Goal: Task Accomplishment & Management: Manage account settings

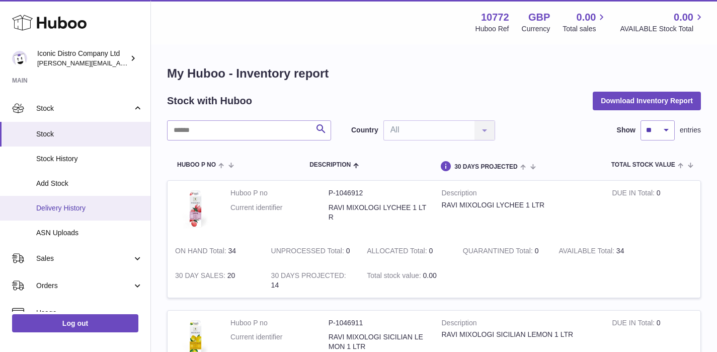
scroll to position [60, 0]
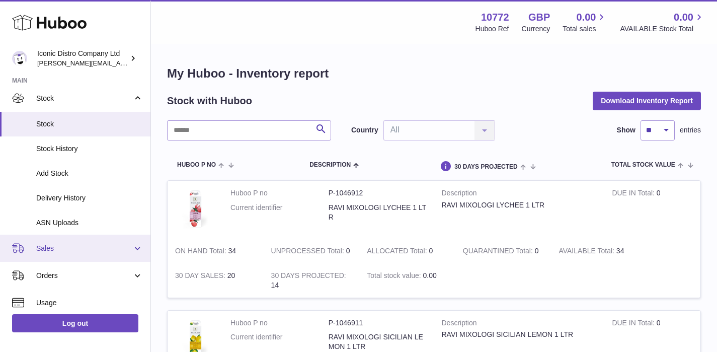
click at [64, 245] on span "Sales" at bounding box center [84, 249] width 96 height 10
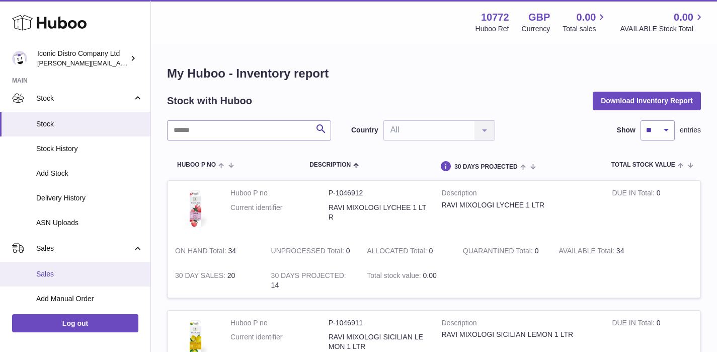
click at [53, 274] on span "Sales" at bounding box center [89, 274] width 107 height 10
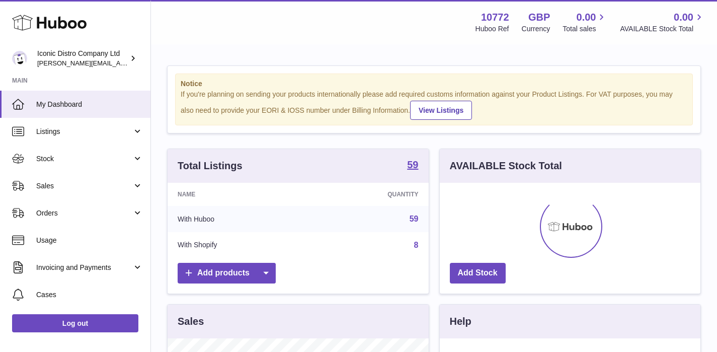
scroll to position [157, 261]
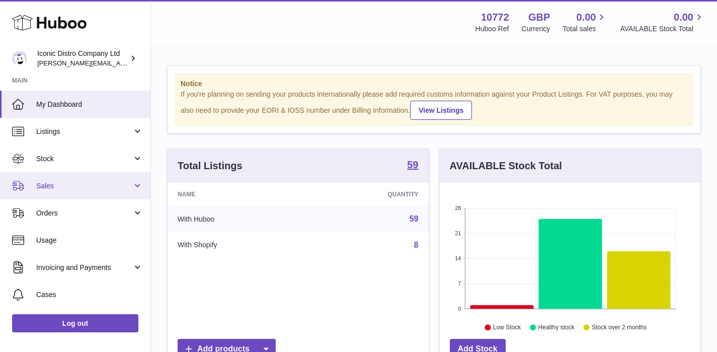
click at [64, 179] on link "Sales" at bounding box center [75, 185] width 151 height 27
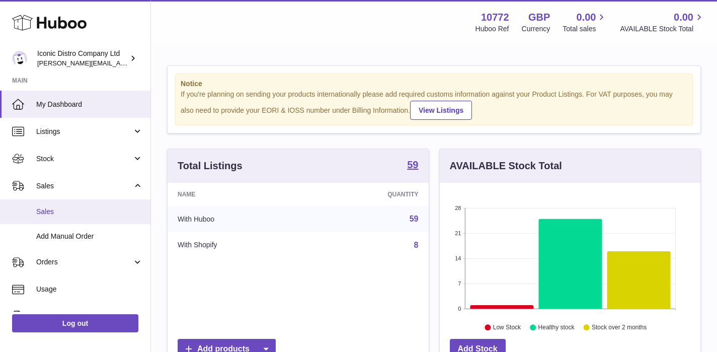
click at [53, 210] on span "Sales" at bounding box center [89, 212] width 107 height 10
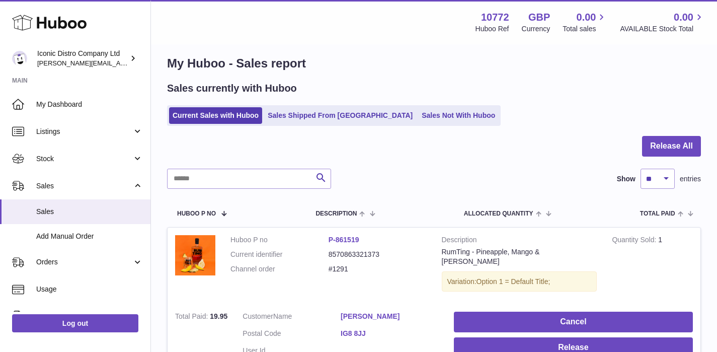
scroll to position [7, 0]
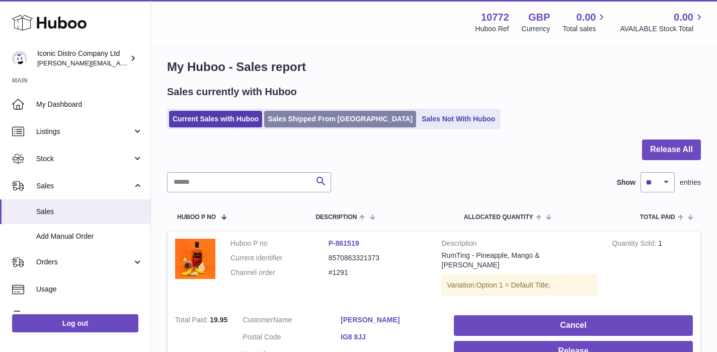
click at [319, 112] on link "Sales Shipped From Huboo" at bounding box center [340, 119] width 152 height 17
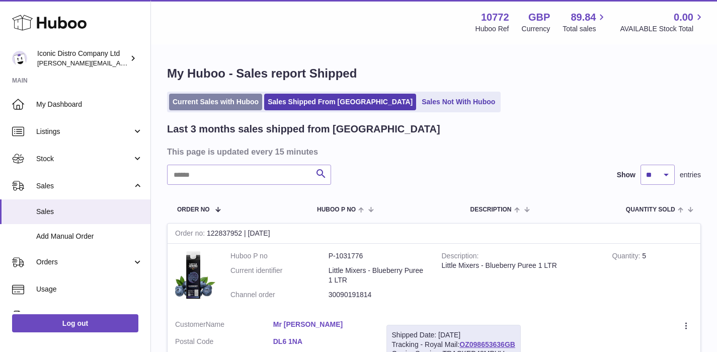
click at [203, 107] on link "Current Sales with Huboo" at bounding box center [215, 102] width 93 height 17
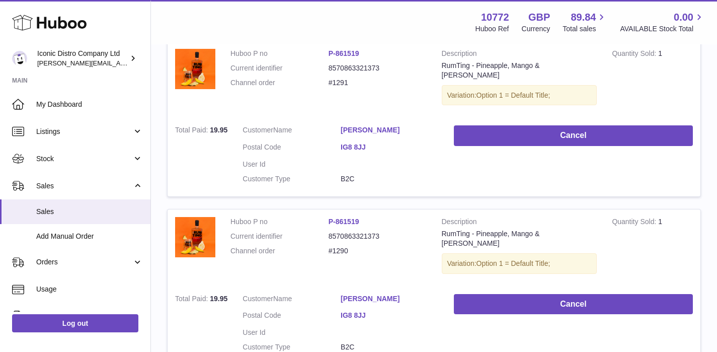
scroll to position [197, 0]
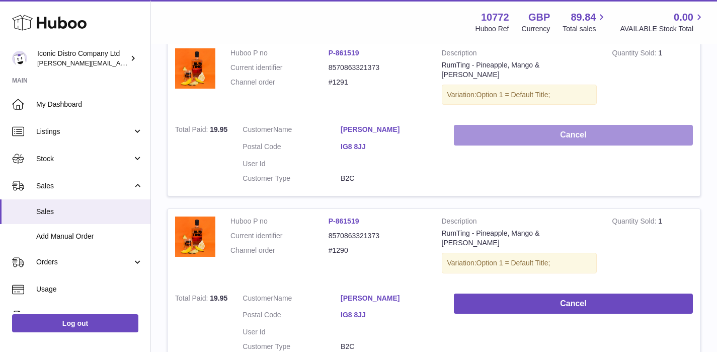
click at [551, 132] on button "Cancel" at bounding box center [573, 135] width 239 height 21
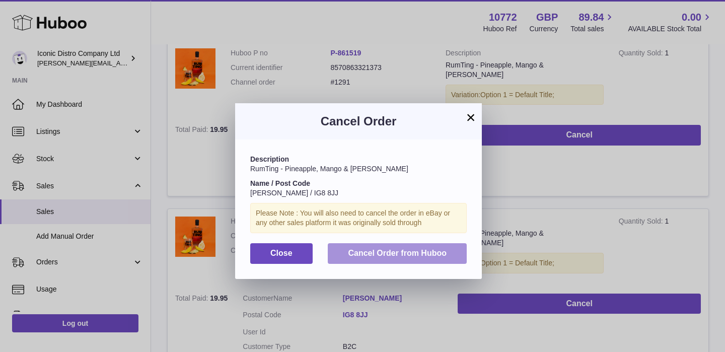
click at [394, 257] on span "Cancel Order from Huboo" at bounding box center [397, 253] width 99 height 9
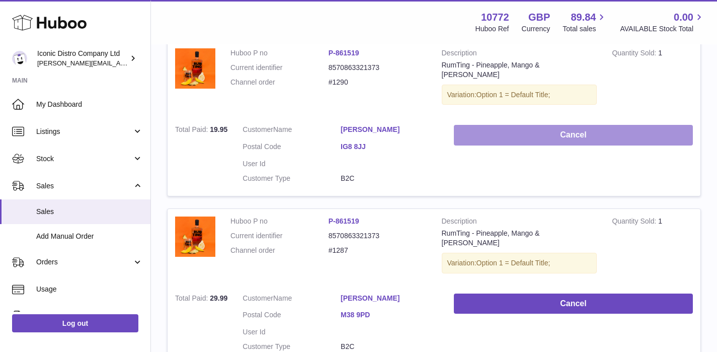
click at [574, 125] on button "Cancel" at bounding box center [573, 135] width 239 height 21
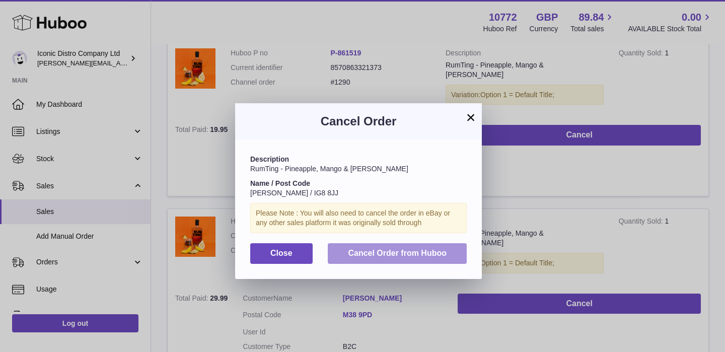
click at [416, 251] on span "Cancel Order from Huboo" at bounding box center [397, 253] width 99 height 9
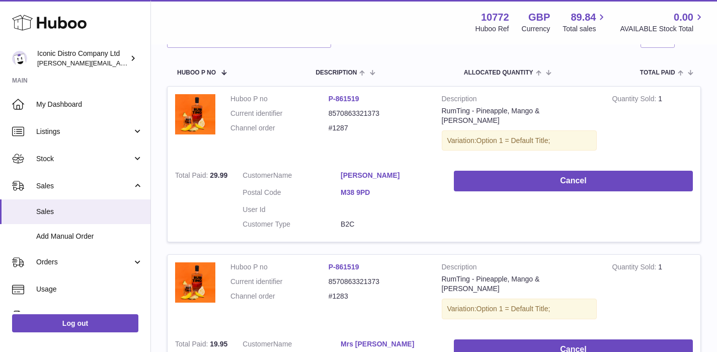
scroll to position [147, 0]
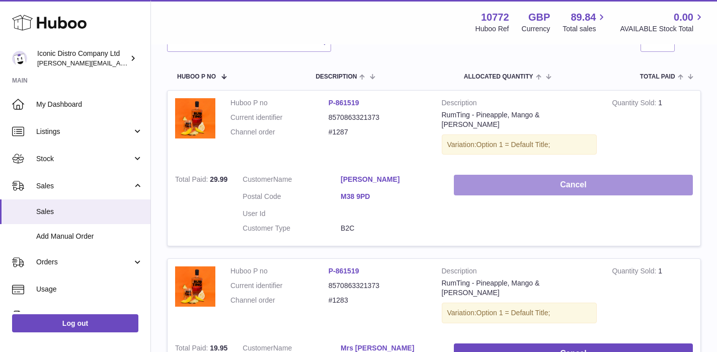
click at [571, 179] on button "Cancel" at bounding box center [573, 185] width 239 height 21
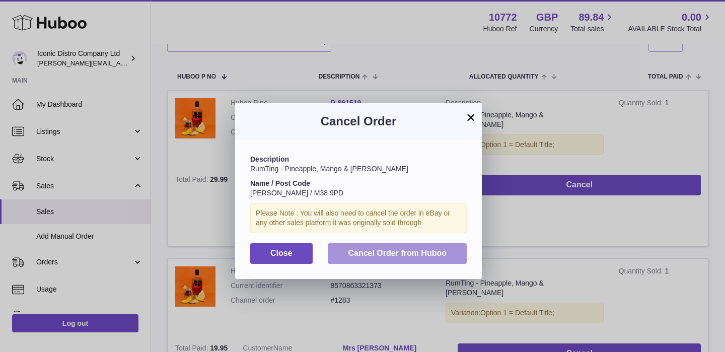
click at [406, 253] on span "Cancel Order from Huboo" at bounding box center [397, 253] width 99 height 9
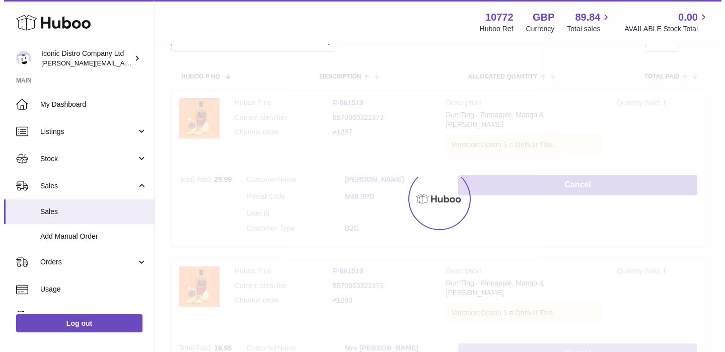
scroll to position [123, 0]
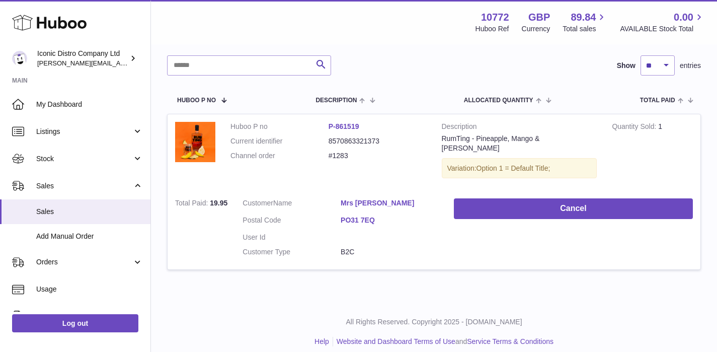
click at [378, 198] on link "Mrs Margaret Cooper" at bounding box center [390, 203] width 98 height 10
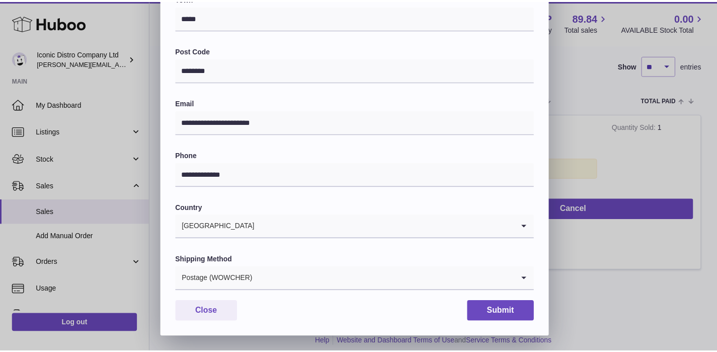
scroll to position [0, 0]
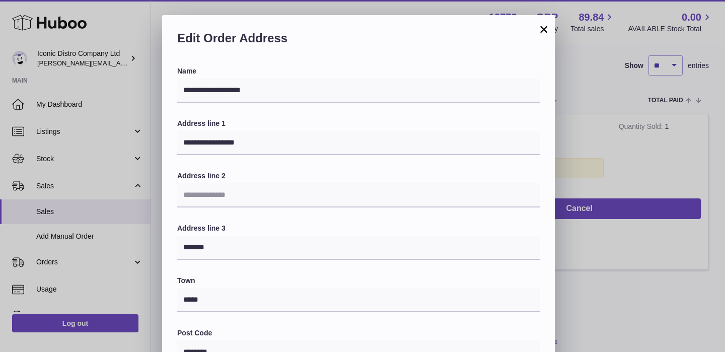
click at [545, 31] on button "×" at bounding box center [544, 29] width 12 height 12
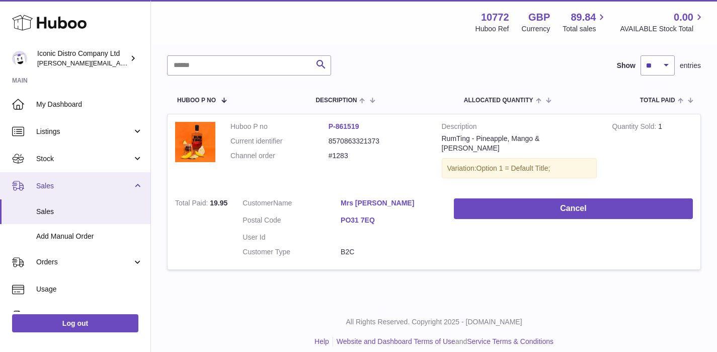
click at [83, 192] on link "Sales" at bounding box center [75, 185] width 151 height 27
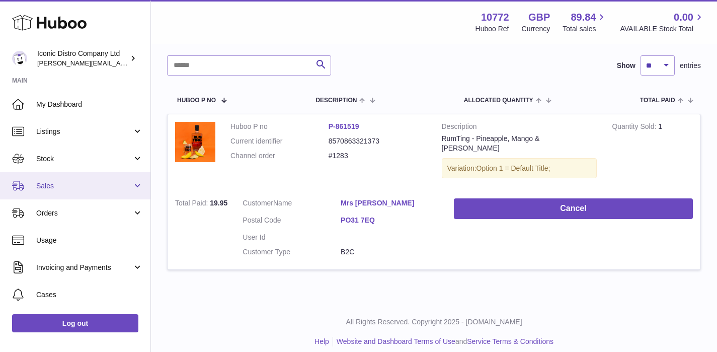
click at [79, 188] on span "Sales" at bounding box center [84, 186] width 96 height 10
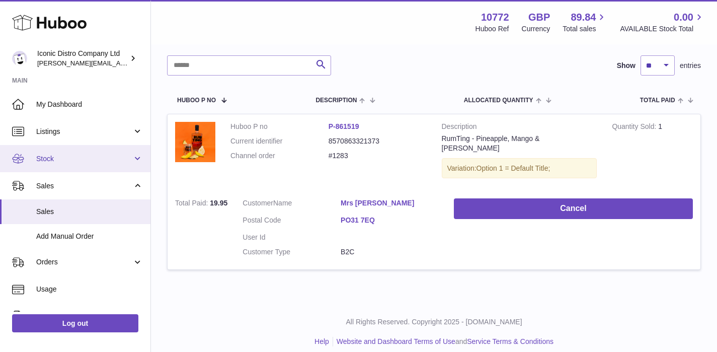
click at [67, 167] on link "Stock" at bounding box center [75, 158] width 151 height 27
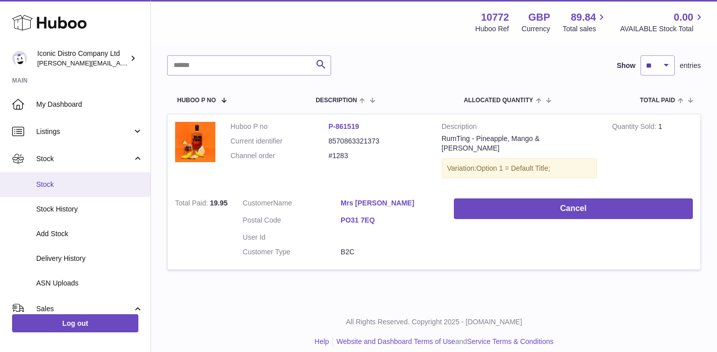
click at [51, 183] on span "Stock" at bounding box center [89, 185] width 107 height 10
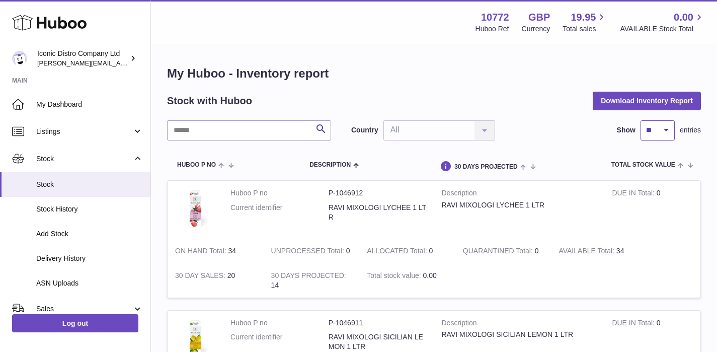
click at [673, 132] on select "** ** ** ***" at bounding box center [658, 130] width 34 height 20
select select "***"
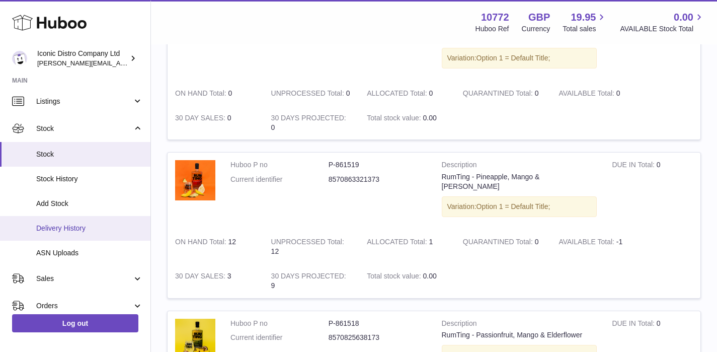
scroll to position [87, 0]
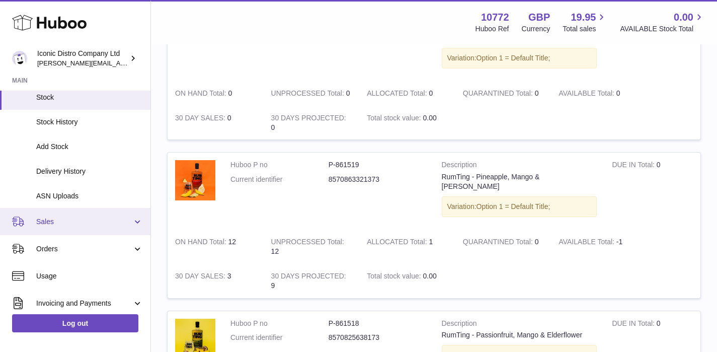
click at [79, 229] on link "Sales" at bounding box center [75, 221] width 151 height 27
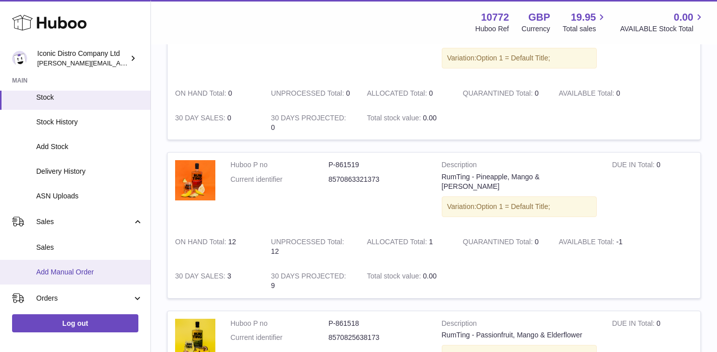
click at [59, 276] on span "Add Manual Order" at bounding box center [89, 272] width 107 height 10
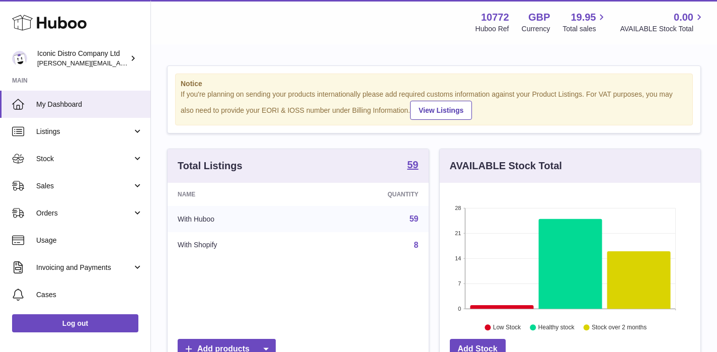
scroll to position [157, 261]
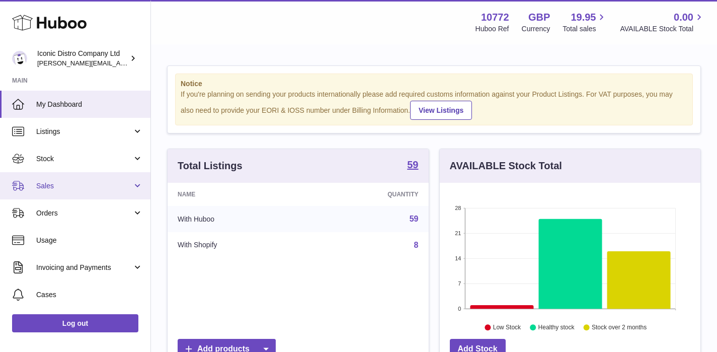
click at [77, 188] on span "Sales" at bounding box center [84, 186] width 96 height 10
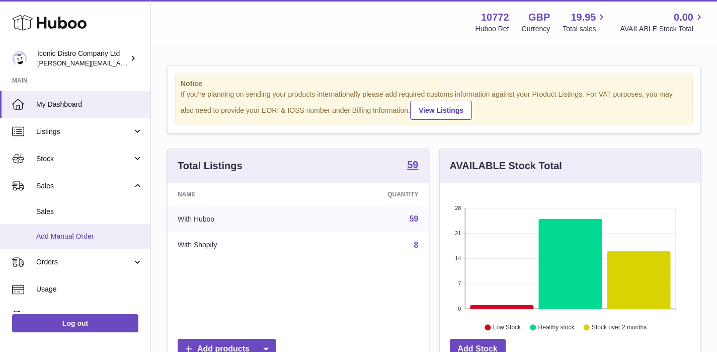
click at [52, 234] on span "Add Manual Order" at bounding box center [89, 237] width 107 height 10
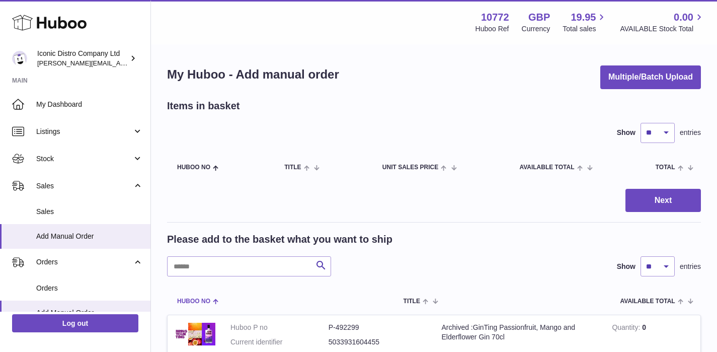
click at [214, 297] on span at bounding box center [214, 300] width 9 height 8
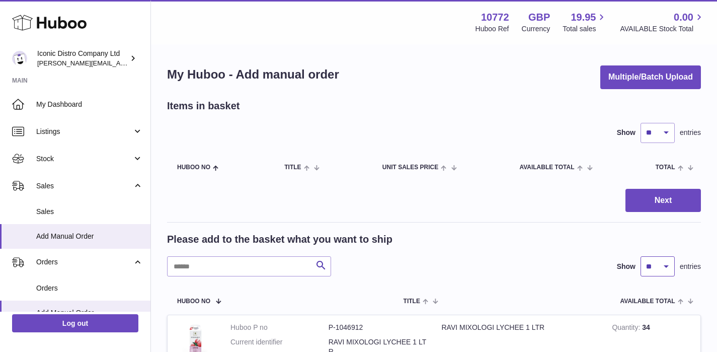
click at [666, 266] on select "** ** ** ***" at bounding box center [658, 266] width 34 height 20
select select "***"
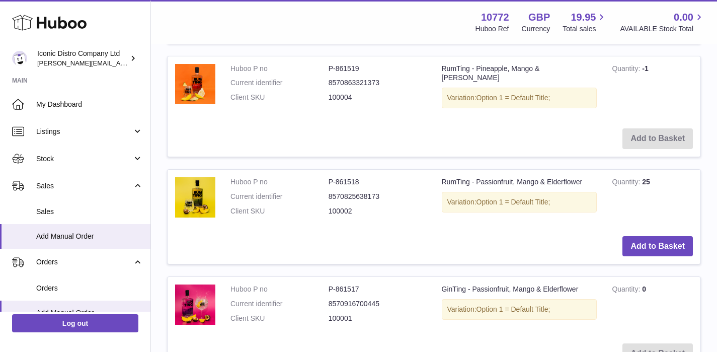
scroll to position [7964, 0]
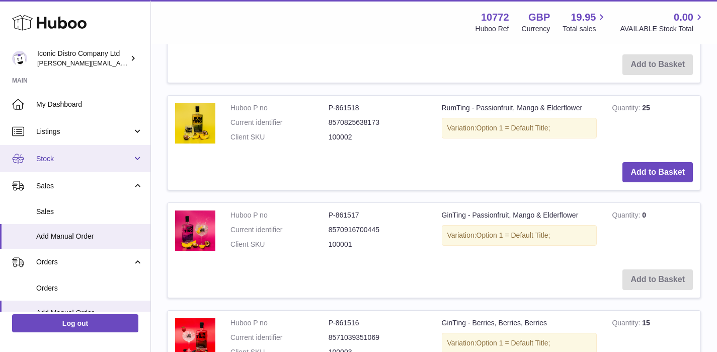
click at [70, 158] on span "Stock" at bounding box center [84, 159] width 96 height 10
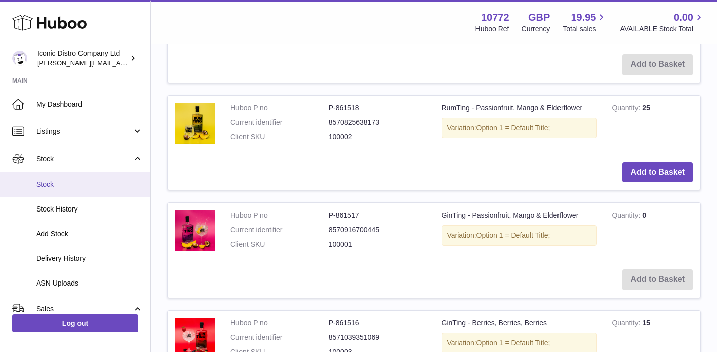
click at [55, 187] on span "Stock" at bounding box center [89, 185] width 107 height 10
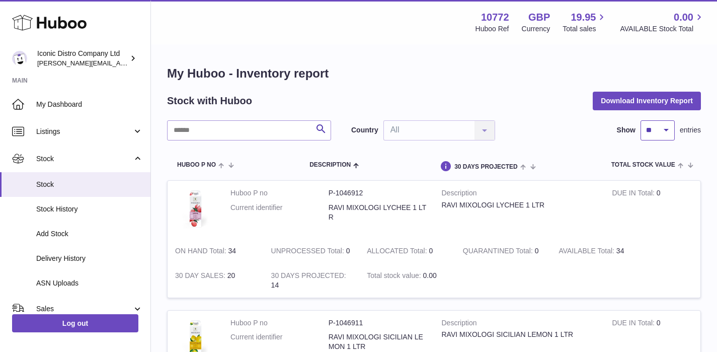
click at [664, 134] on select "** ** ** ***" at bounding box center [658, 130] width 34 height 20
select select "***"
click at [203, 163] on span "Huboo P no" at bounding box center [196, 165] width 39 height 7
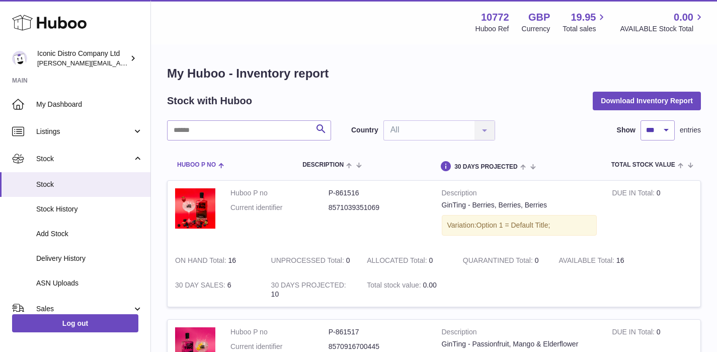
click at [206, 165] on span "Huboo P no" at bounding box center [196, 165] width 39 height 7
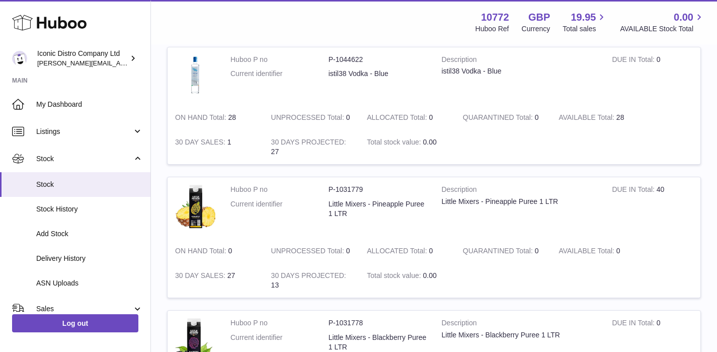
scroll to position [1583, 0]
